Goal: Book appointment/travel/reservation

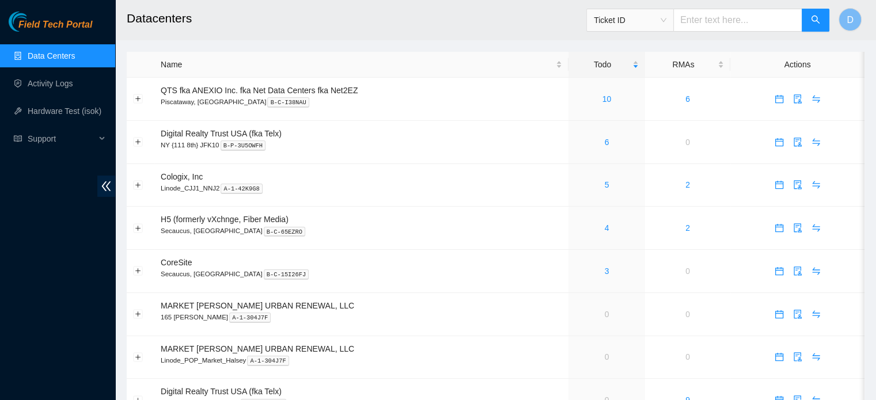
click at [0, 260] on div "Field Tech Portal Data Centers Activity Logs Hardware Test (isok) Support" at bounding box center [57, 206] width 115 height 389
click at [605, 228] on link "4" at bounding box center [607, 227] width 5 height 9
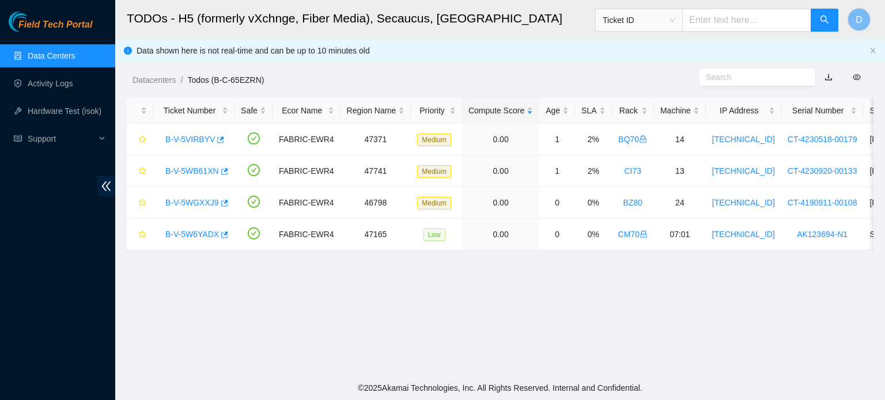
click at [41, 60] on link "Data Centers" at bounding box center [51, 55] width 47 height 9
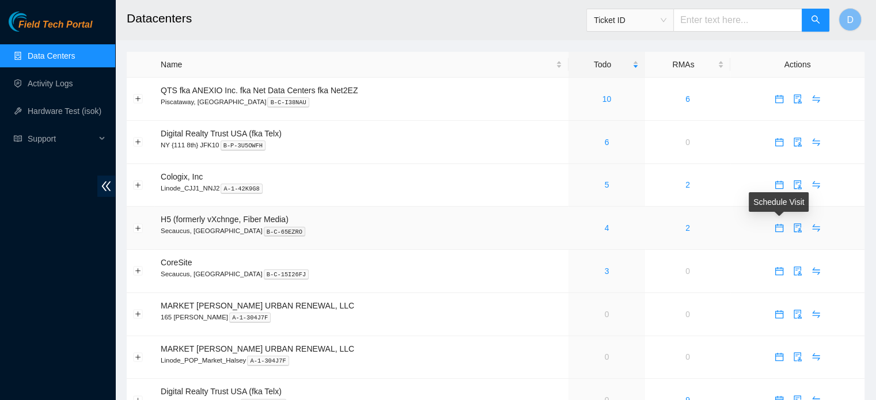
click at [779, 230] on icon "calendar" at bounding box center [779, 227] width 9 height 9
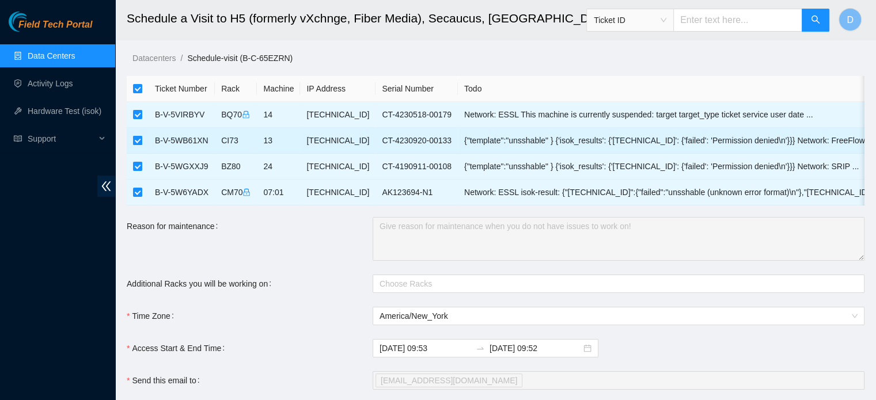
click at [139, 136] on input "checkbox" at bounding box center [137, 140] width 9 height 9
checkbox input "false"
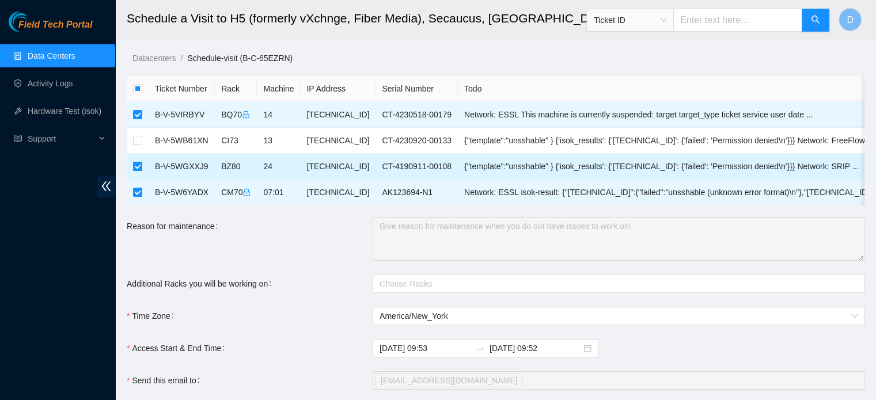
click at [134, 168] on input "checkbox" at bounding box center [137, 166] width 9 height 9
checkbox input "false"
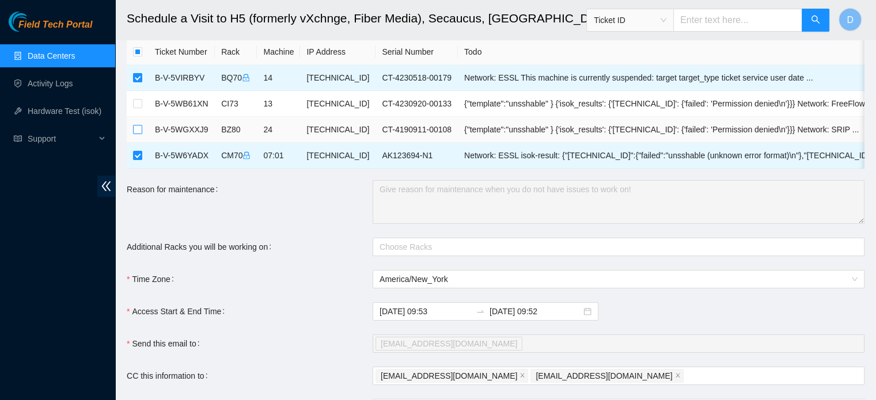
scroll to position [58, 0]
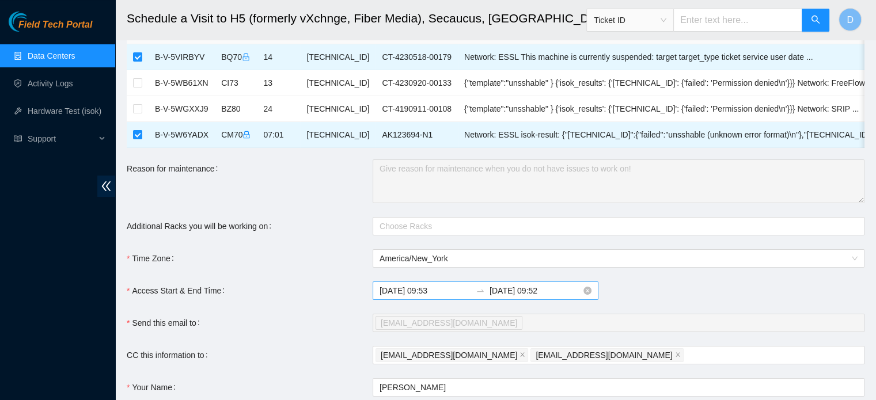
click at [450, 296] on input "2025-09-26 09:53" at bounding box center [426, 291] width 92 height 13
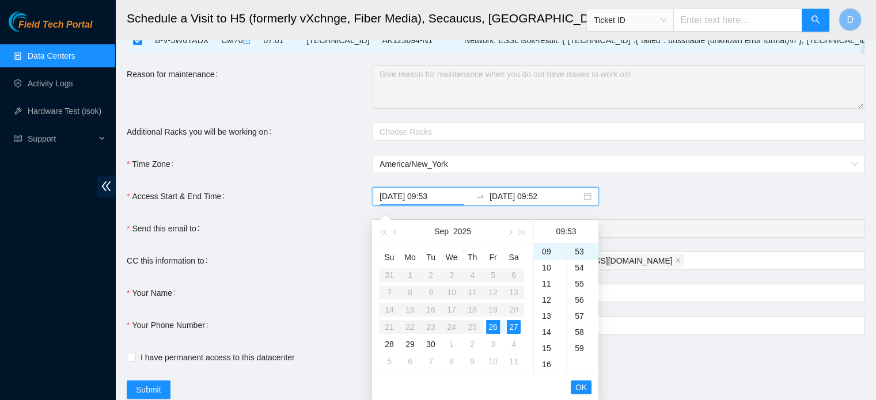
scroll to position [173, 0]
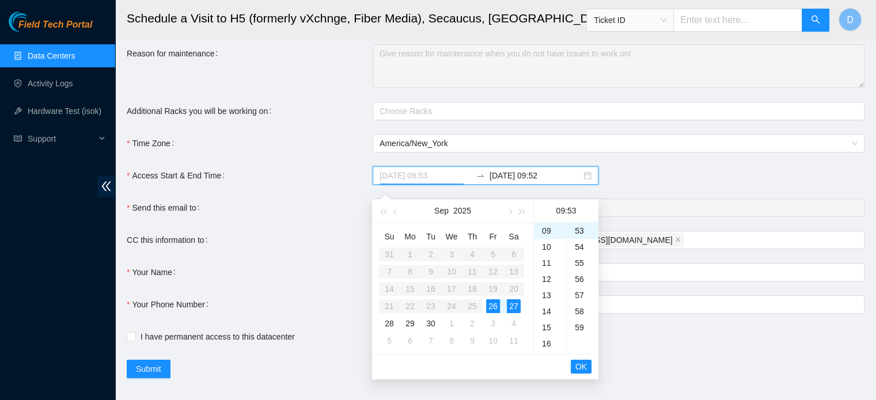
type input "2025-09-26 09:53"
click at [581, 363] on span "OK" at bounding box center [581, 367] width 12 height 13
click at [497, 306] on div "26" at bounding box center [493, 306] width 14 height 14
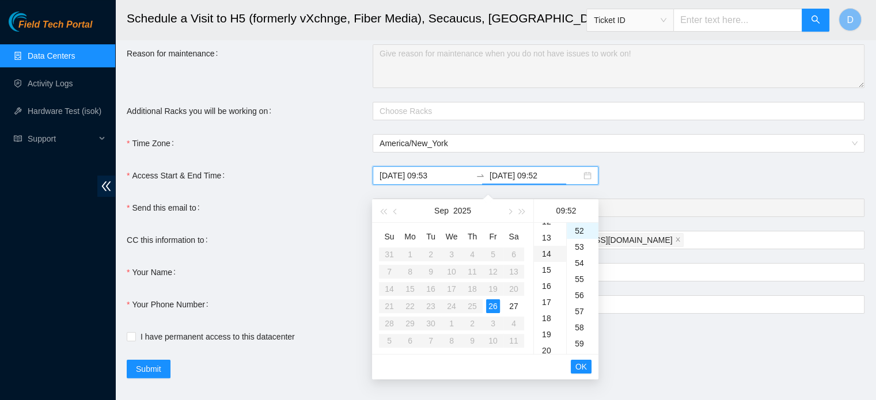
scroll to position [260, 0]
click at [547, 323] on div "22" at bounding box center [550, 325] width 32 height 16
click at [544, 282] on div "18" at bounding box center [550, 282] width 32 height 16
type input "2025-09-26 18:52"
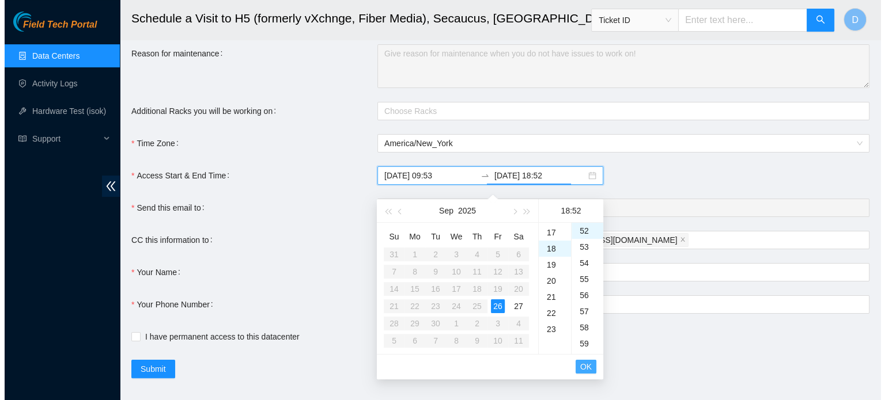
scroll to position [290, 0]
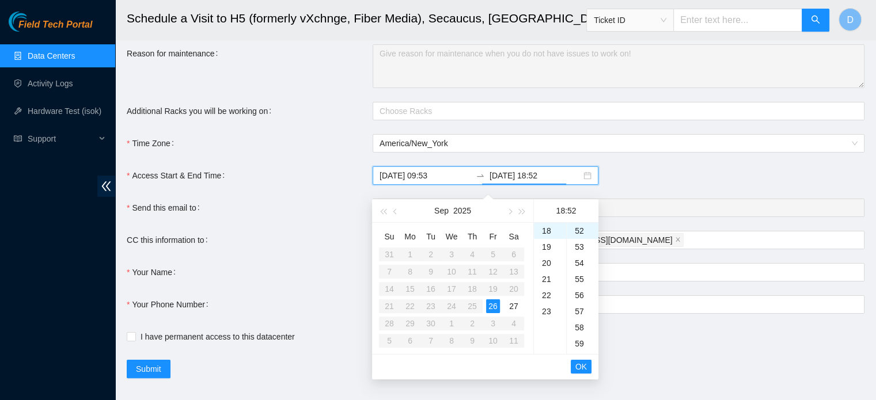
click at [585, 373] on li "OK" at bounding box center [581, 367] width 21 height 20
click at [583, 368] on span "OK" at bounding box center [581, 367] width 12 height 13
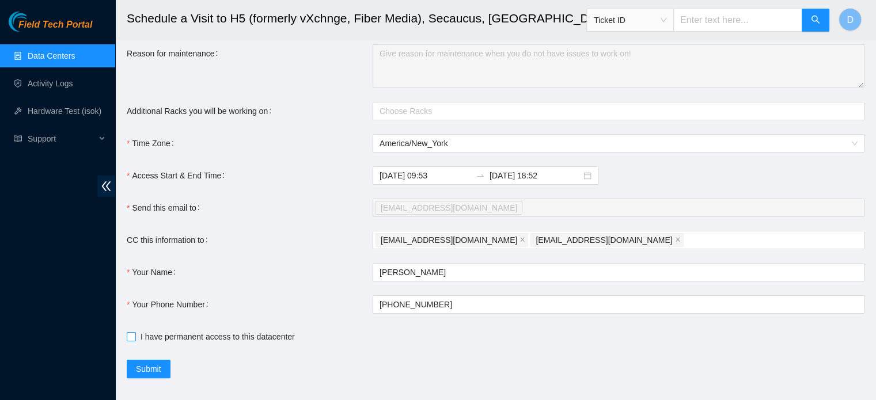
click at [134, 340] on input "I have permanent access to this datacenter" at bounding box center [131, 336] width 8 height 8
checkbox input "true"
click at [152, 369] on button "Submit" at bounding box center [149, 369] width 44 height 18
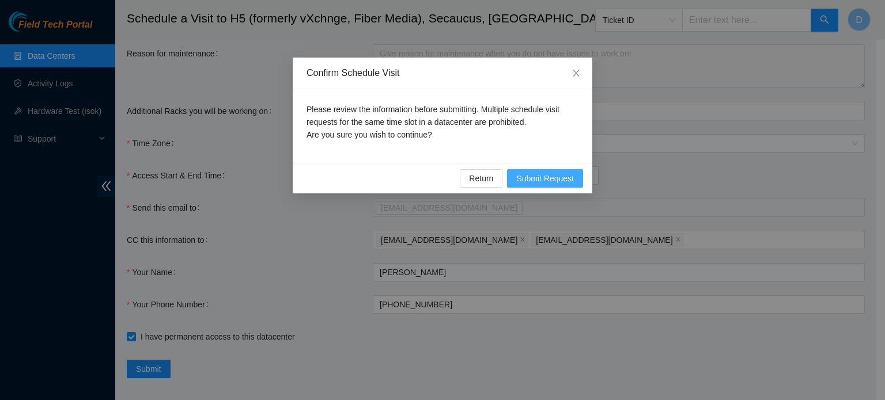
click at [537, 175] on span "Submit Request" at bounding box center [545, 178] width 58 height 13
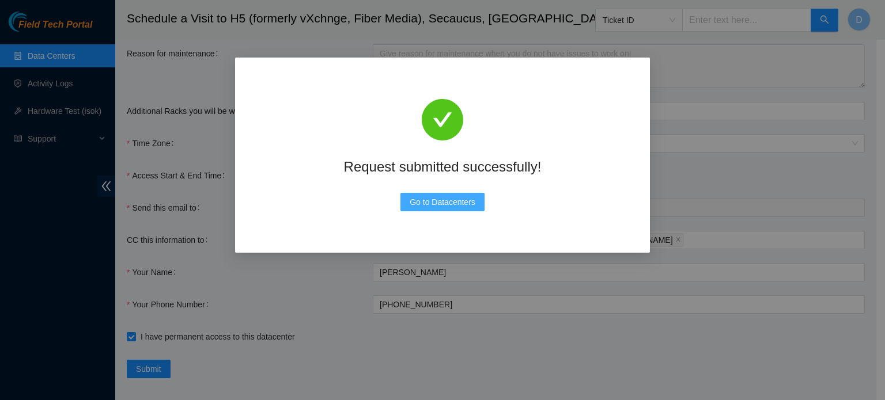
click at [426, 198] on span "Go to Datacenters" at bounding box center [442, 202] width 66 height 13
